Goal: Find specific page/section: Find specific page/section

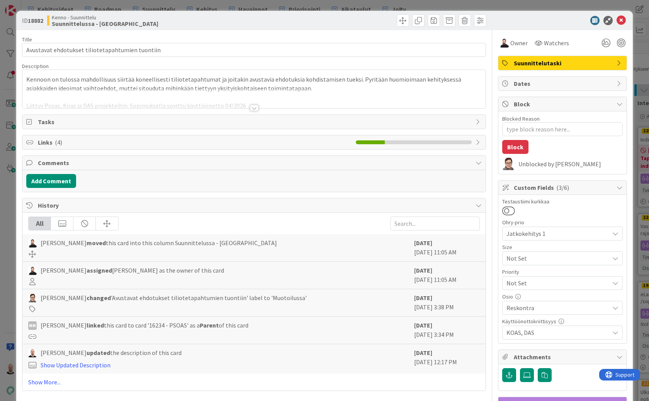
click at [459, 6] on div "ID 18882 Kenno - Suunnittelu Suunnittelussa - Rautalangat Title 48 / 128 Avusta…" at bounding box center [324, 200] width 649 height 401
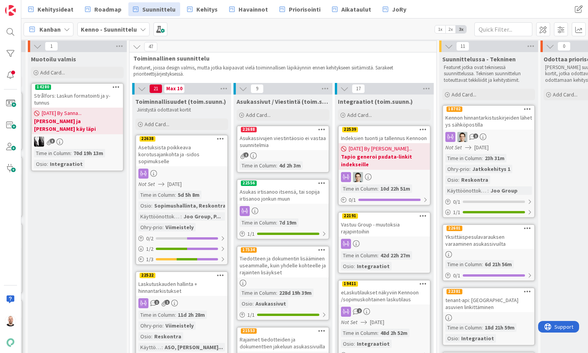
scroll to position [1, 311]
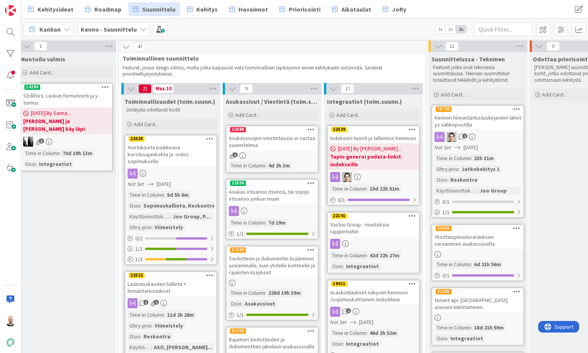
click at [269, 142] on div "Asukassivujen viestintäosio ei vastaa suunnitelmia" at bounding box center [271, 141] width 91 height 17
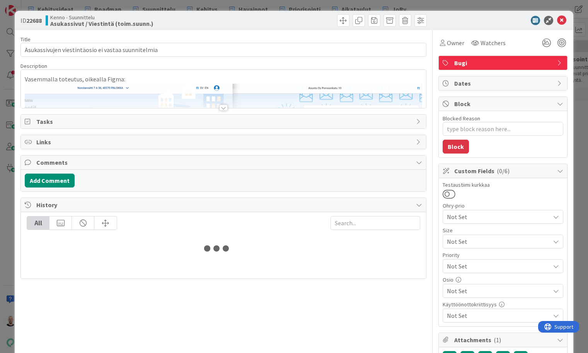
type textarea "x"
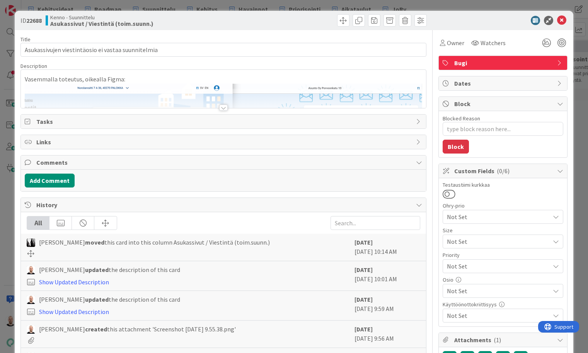
click at [225, 109] on div at bounding box center [223, 108] width 8 height 6
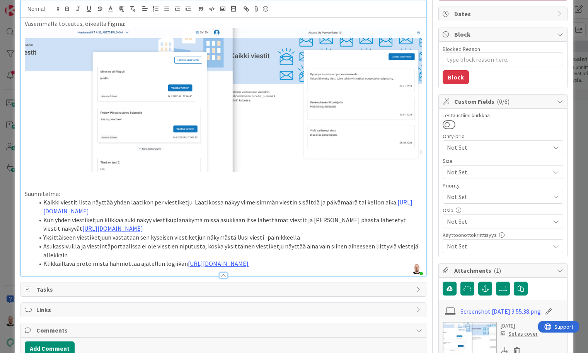
scroll to position [71, 0]
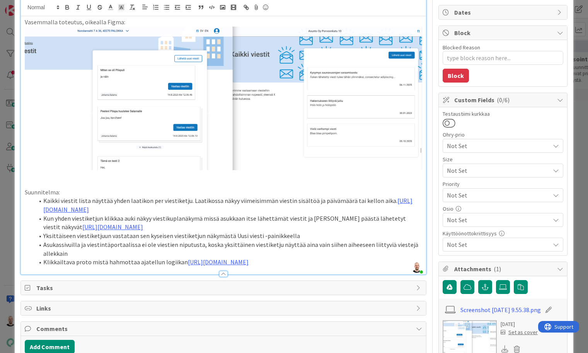
click at [76, 199] on li "Kaikki viestit lista näyttää yhden laatikon per viestiketju. Laatikossa näkyy v…" at bounding box center [228, 205] width 388 height 17
click at [251, 192] on p "Suunnitelma:" at bounding box center [223, 192] width 397 height 9
click at [307, 207] on link "[URL][DOMAIN_NAME]" at bounding box center [228, 205] width 371 height 17
click at [206, 222] on link "[URL][DOMAIN_NAME]" at bounding box center [179, 223] width 53 height 10
click at [85, 237] on li "Yksittäiseen viestiketjuun vastataan sen kyseisen viestiketjun näkymästä Uusi v…" at bounding box center [228, 236] width 388 height 9
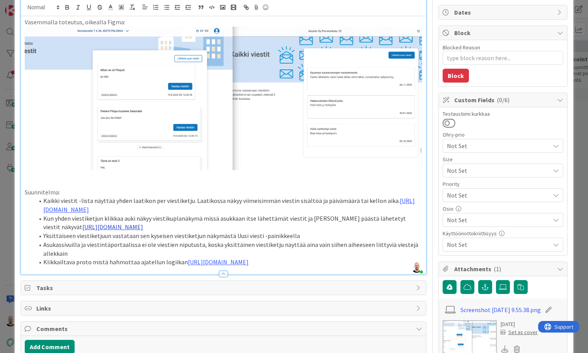
click at [131, 226] on link "[URL][DOMAIN_NAME]" at bounding box center [112, 227] width 61 height 8
click at [177, 240] on link "[URL][DOMAIN_NAME]" at bounding box center [179, 240] width 53 height 10
click at [103, 241] on li "Asukassivuilla ja viestintäportaalissa ei ole viestien niputusta, koska yksittä…" at bounding box center [228, 249] width 388 height 17
click at [217, 266] on link "[URL][DOMAIN_NAME]" at bounding box center [218, 262] width 61 height 8
click at [210, 291] on link "[URL][DOMAIN_NAME]" at bounding box center [210, 291] width 53 height 10
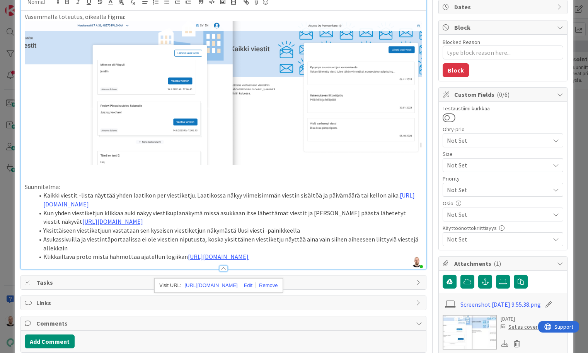
scroll to position [75, 0]
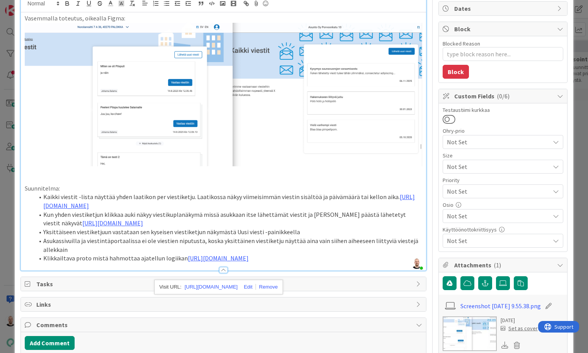
click at [143, 263] on li "Klikkailtava proto mistä hahmottaa ajatellun logiikan [URL][DOMAIN_NAME]" at bounding box center [228, 258] width 388 height 9
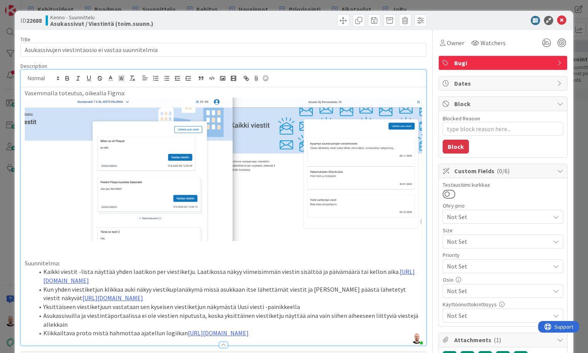
scroll to position [0, 0]
click at [437, 3] on div "ID 22688 Kenno - Suunnittelu Asukassivut / Viestintä (toim.suunn.) Title 50 / 1…" at bounding box center [294, 176] width 588 height 353
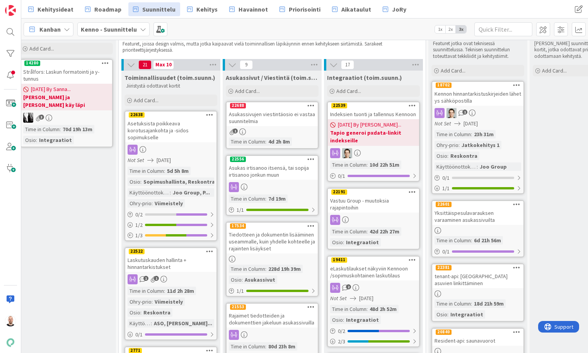
scroll to position [25, 311]
click at [275, 170] on div "Asukas irtisanoo itsensä, tai sopija irtisanoo jonkun muun" at bounding box center [271, 171] width 91 height 17
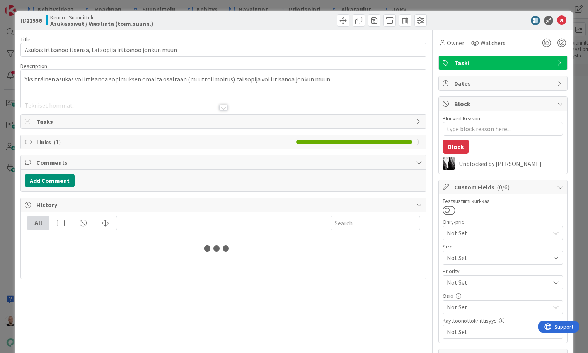
type textarea "x"
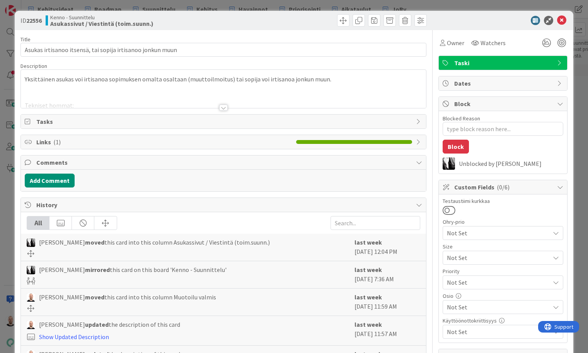
click at [221, 109] on div at bounding box center [223, 108] width 8 height 6
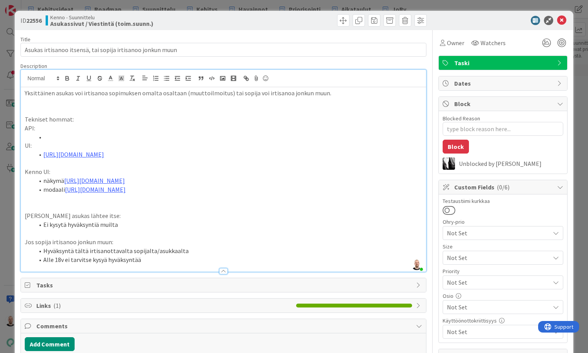
click at [398, 7] on div "ID 22556 Kenno - Suunnittelu Asukassivut / Viestintä (toim.suunn.) Title 59 / 1…" at bounding box center [294, 176] width 588 height 353
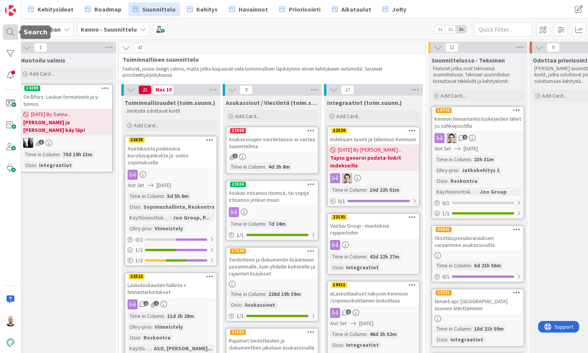
click at [10, 25] on div at bounding box center [10, 31] width 15 height 15
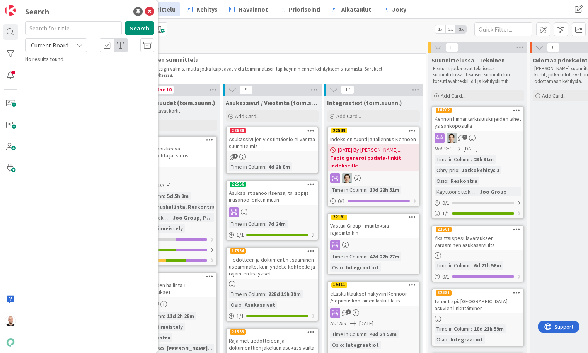
click at [56, 27] on input "text" at bounding box center [73, 28] width 97 height 14
type input "13874"
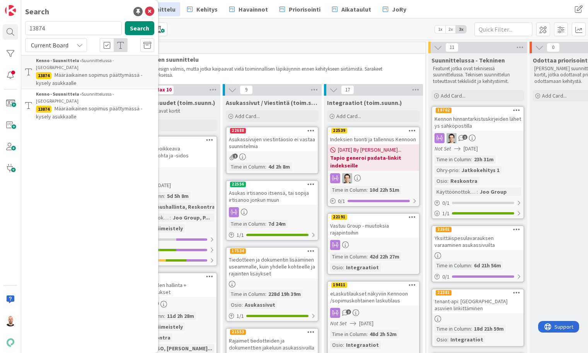
click at [96, 71] on span "Määräaikainen sopimus päättymässä - kysely asukkaalle" at bounding box center [89, 78] width 106 height 15
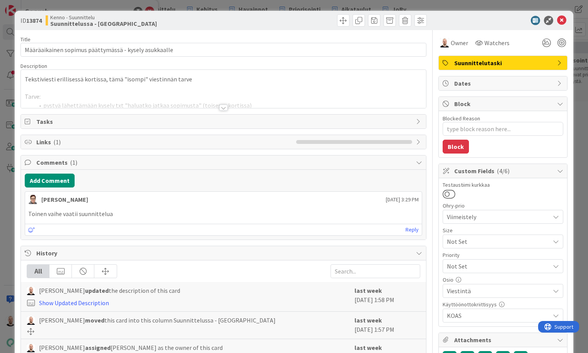
click at [224, 109] on div at bounding box center [223, 108] width 8 height 6
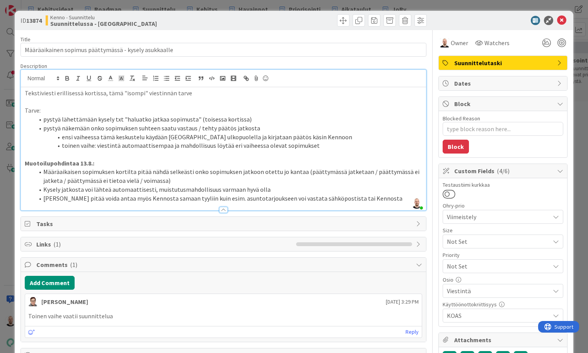
type textarea "x"
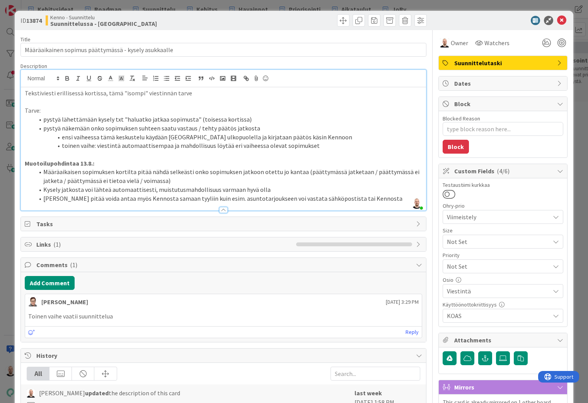
click at [124, 3] on div "ID 13874 Kenno - Suunnittelu Suunnittelussa - Rautalangat Title 53 / 128 Määräa…" at bounding box center [294, 201] width 588 height 403
